Goal: Transaction & Acquisition: Purchase product/service

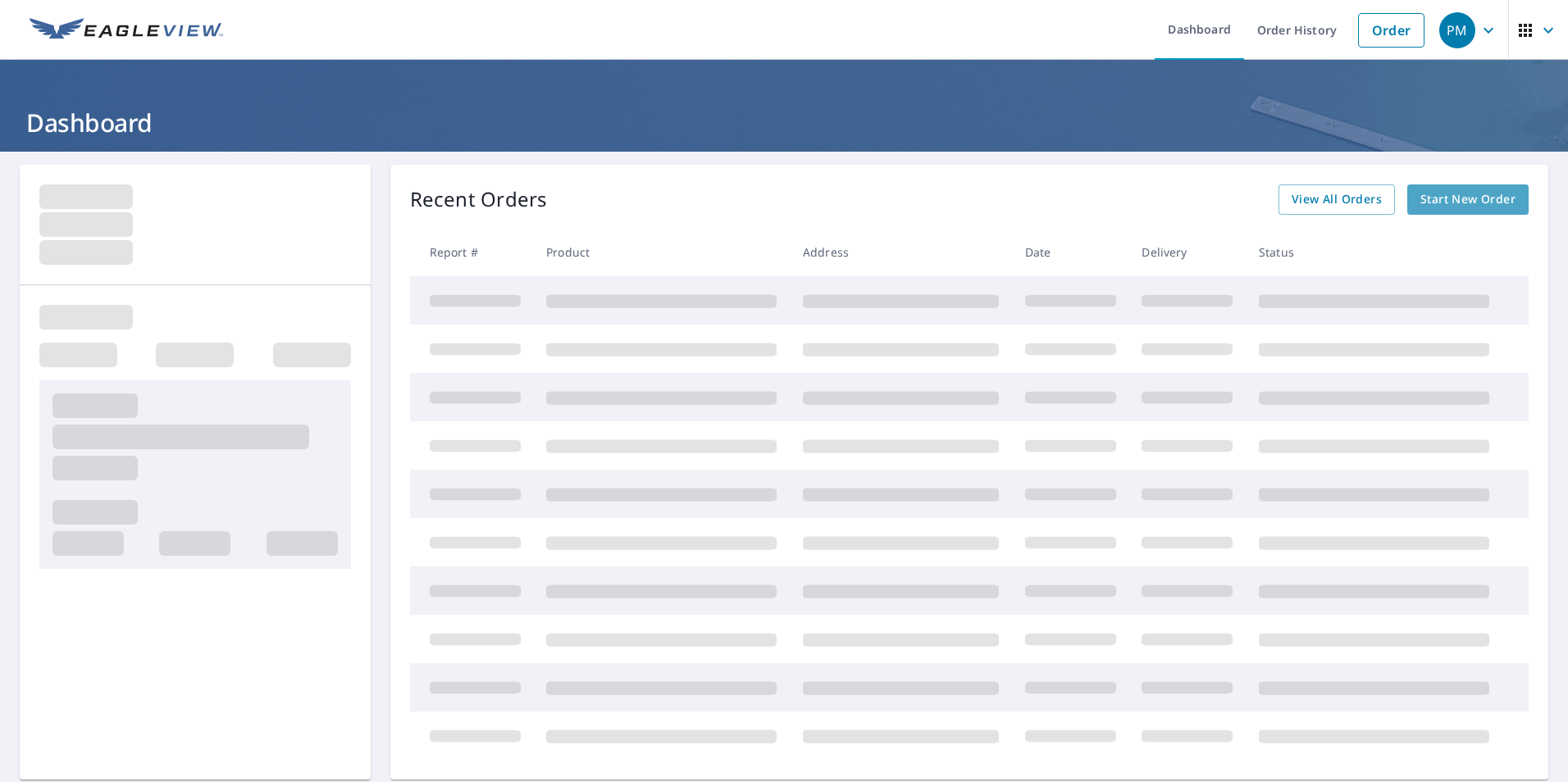
click at [1441, 199] on span "Start New Order" at bounding box center [1468, 200] width 95 height 21
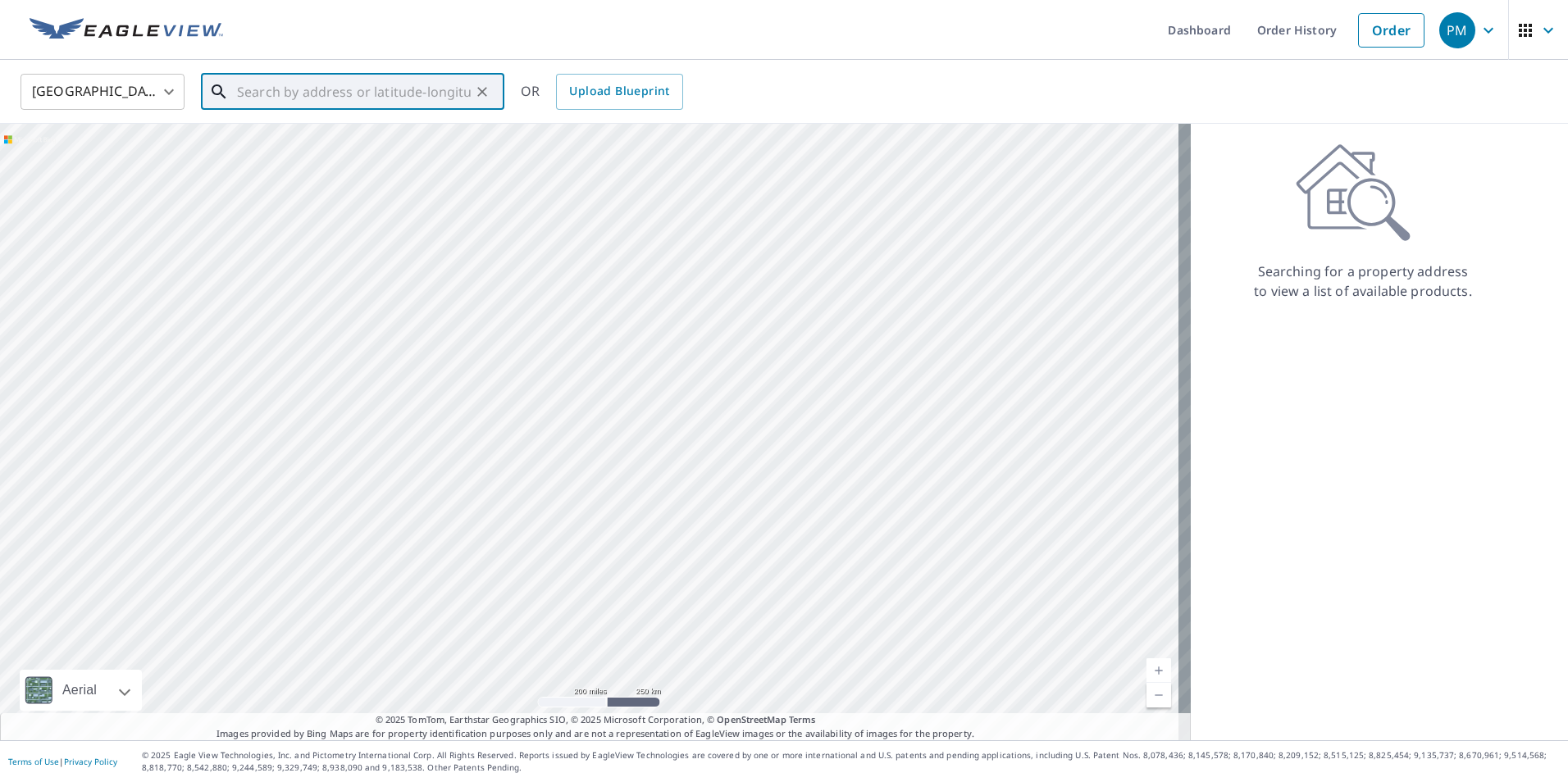
click at [255, 90] on input "text" at bounding box center [354, 92] width 234 height 46
click at [286, 140] on span "[STREET_ADDRESS]" at bounding box center [362, 140] width 257 height 20
type input "[STREET_ADDRESS]"
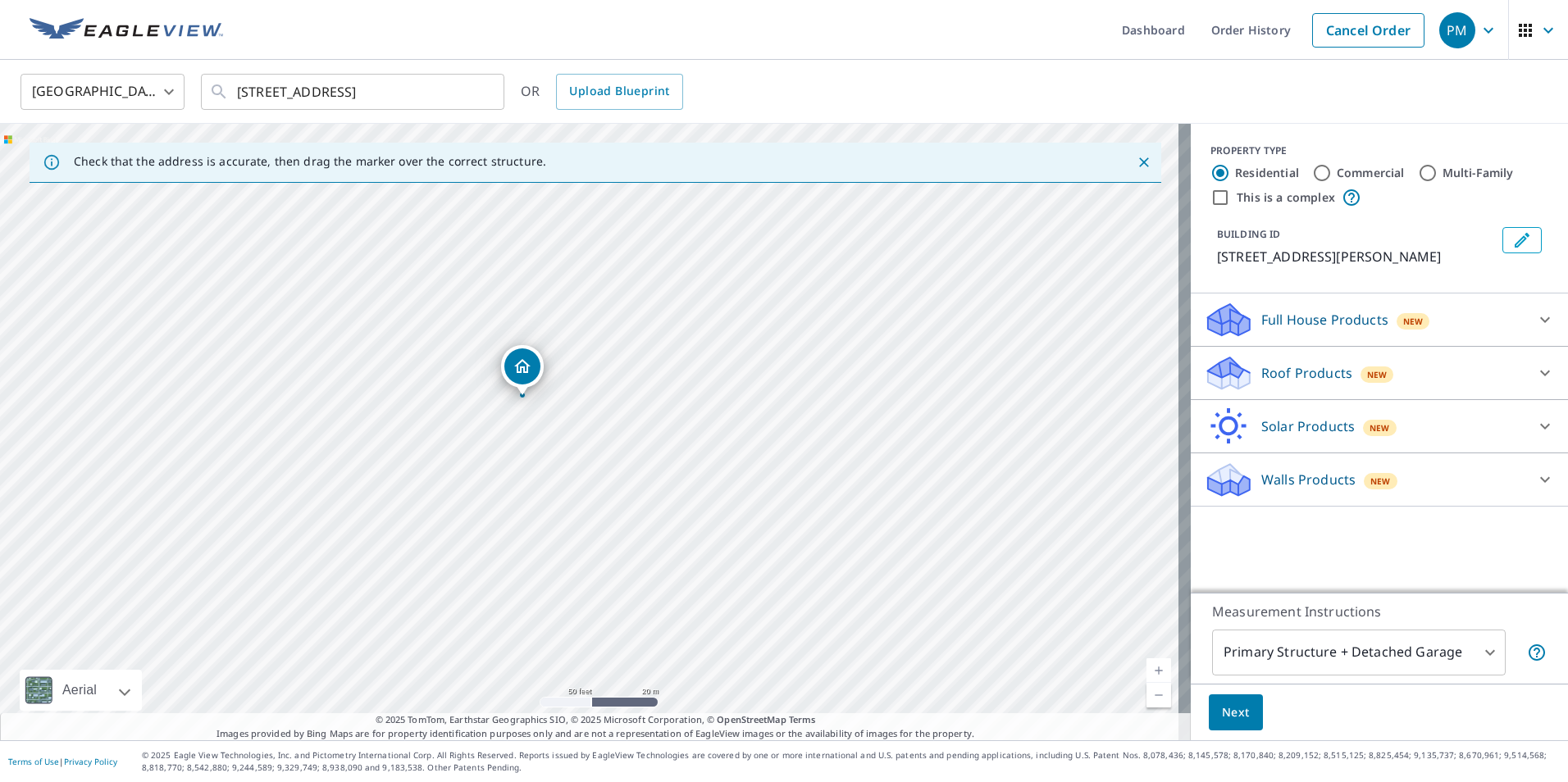
click at [1413, 367] on div "Roof Products New" at bounding box center [1364, 373] width 321 height 39
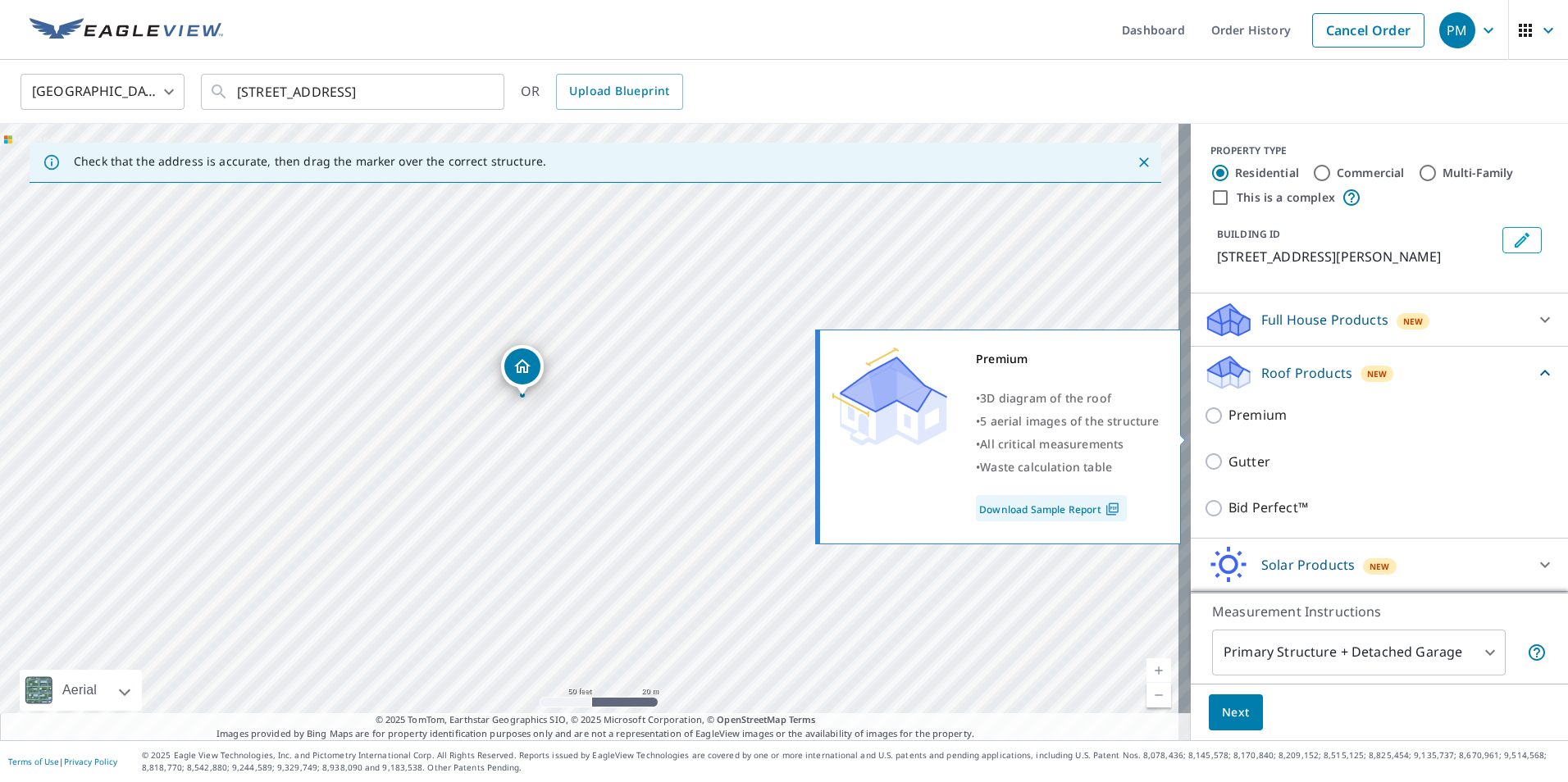
click at [1204, 426] on input "Premium" at bounding box center [1216, 416] width 25 height 20
checkbox input "true"
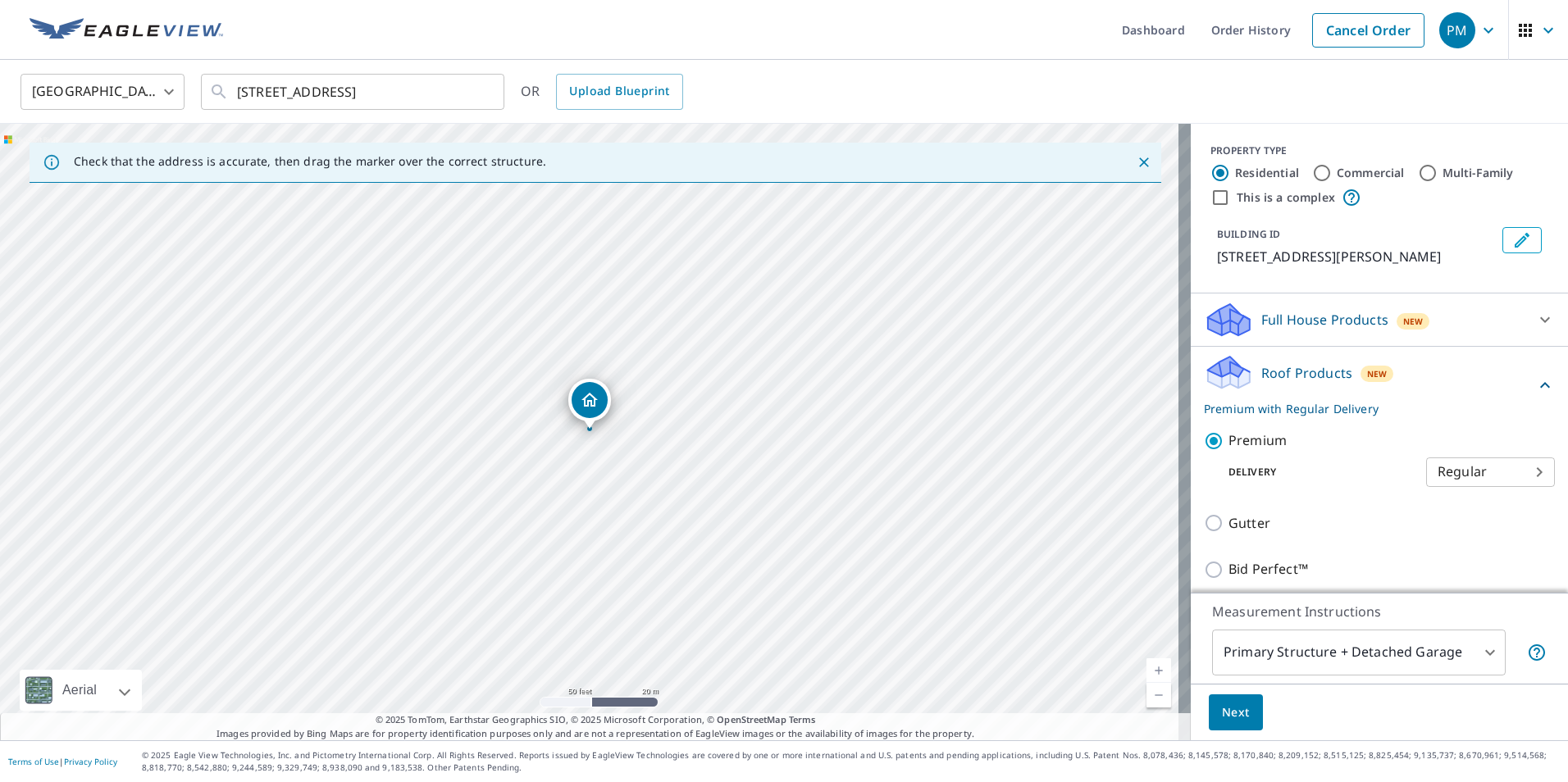
click at [1225, 714] on span "Next" at bounding box center [1235, 713] width 28 height 21
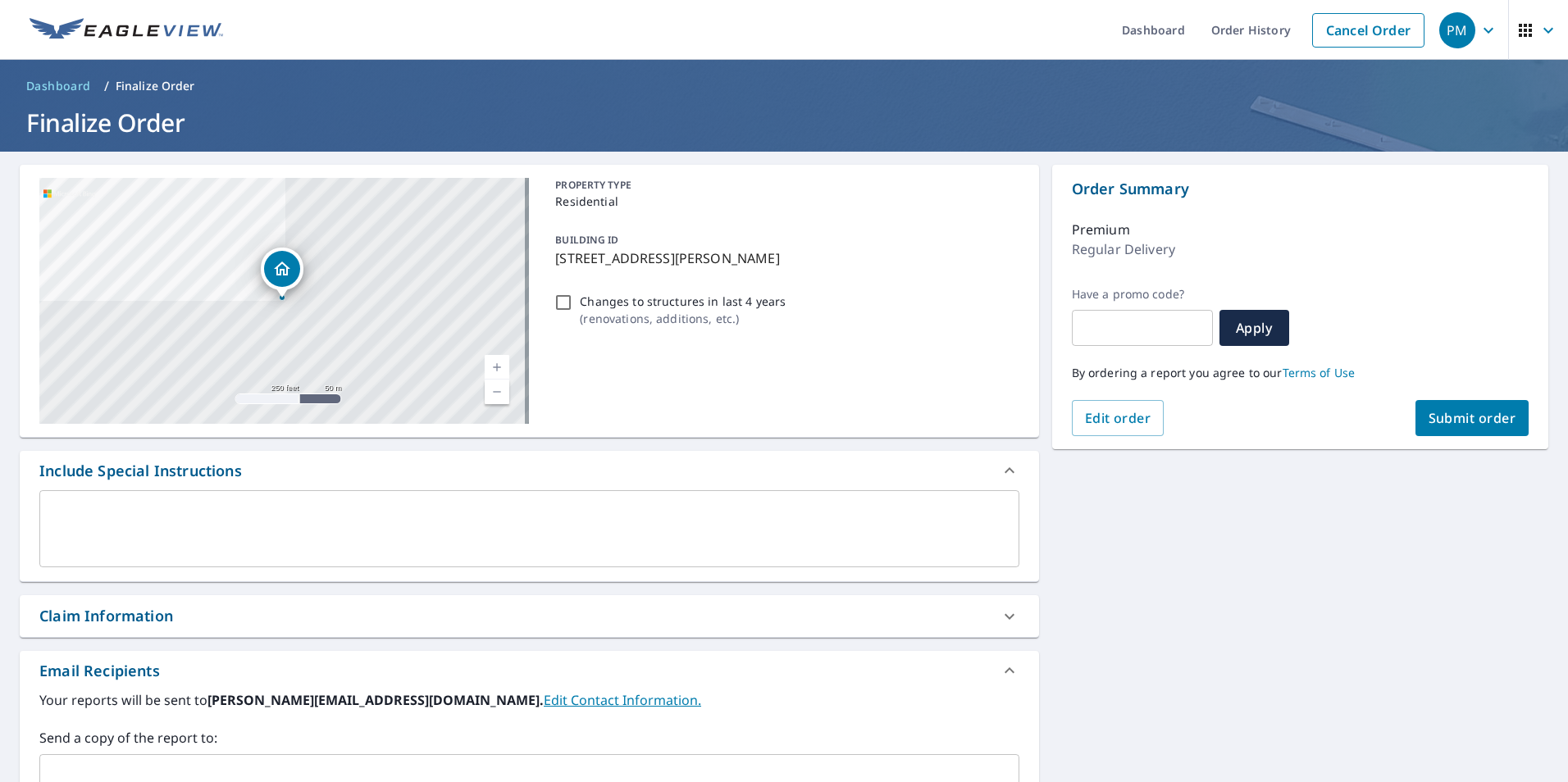
click at [1448, 417] on span "Submit order" at bounding box center [1472, 418] width 88 height 18
